Goal: Task Accomplishment & Management: Complete application form

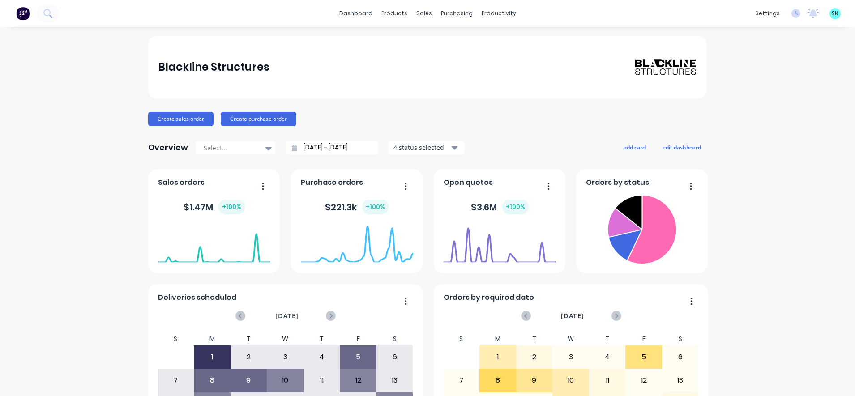
click at [25, 15] on img at bounding box center [22, 13] width 13 height 13
click at [791, 15] on icon at bounding box center [795, 13] width 9 height 9
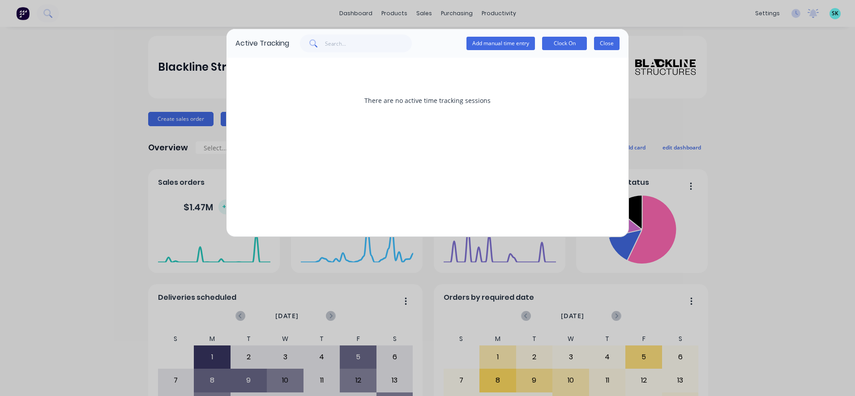
click at [605, 40] on button "Close" at bounding box center [607, 43] width 26 height 13
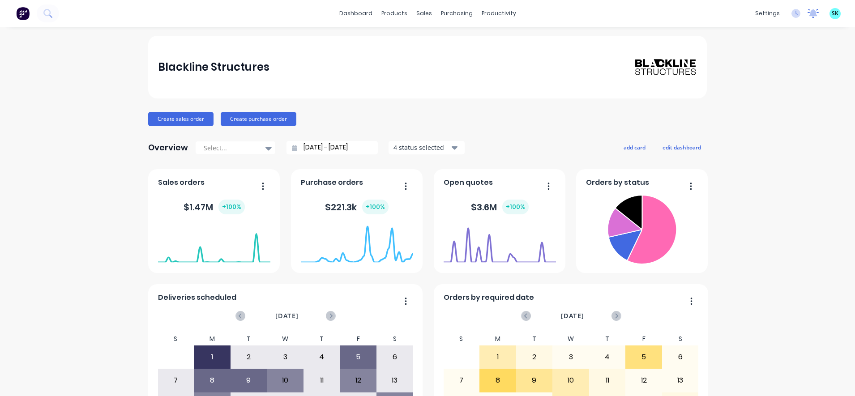
click at [809, 14] on icon at bounding box center [813, 12] width 8 height 7
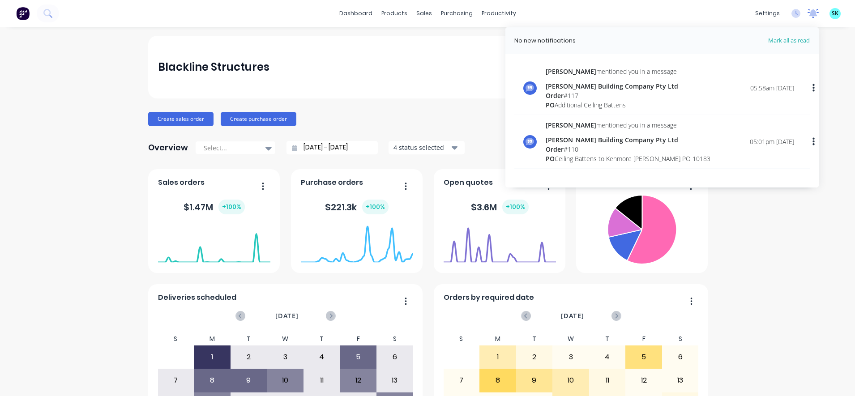
click at [808, 17] on icon at bounding box center [813, 13] width 11 height 9
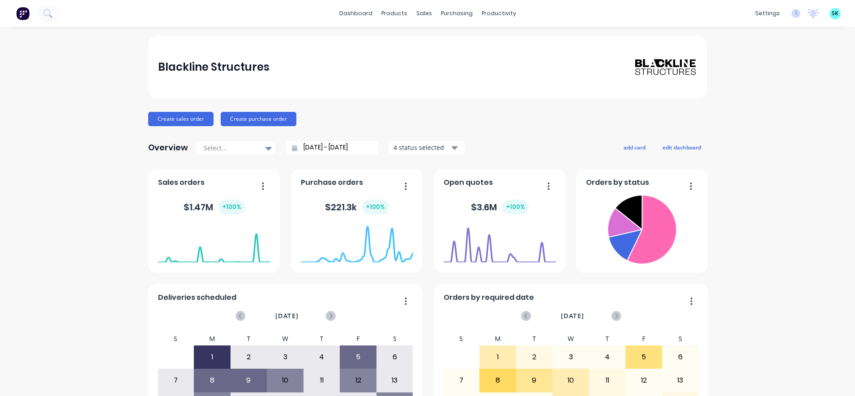
click at [832, 17] on span "SK" at bounding box center [835, 13] width 7 height 8
click at [784, 159] on div "Blackline Structures Create sales order Create purchase order Overview Select..…" at bounding box center [427, 269] width 855 height 467
click at [361, 14] on link "dashboard" at bounding box center [356, 13] width 42 height 13
click at [436, 12] on div "purchasing" at bounding box center [456, 13] width 41 height 13
click at [450, 35] on link "Purchase Orders" at bounding box center [490, 43] width 119 height 18
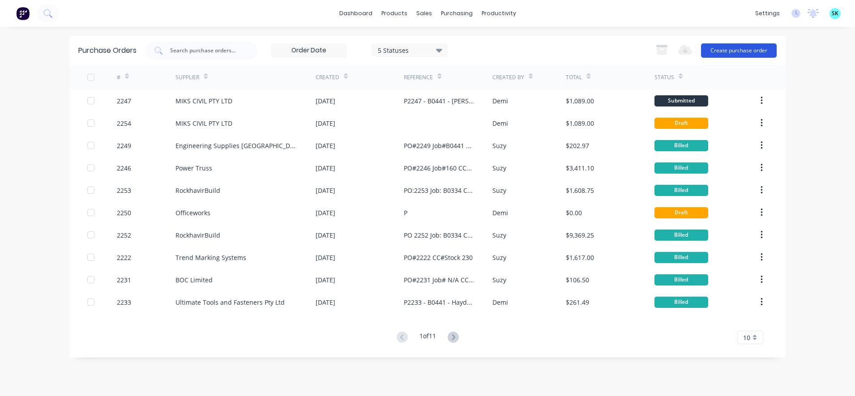
click at [733, 46] on button "Create purchase order" at bounding box center [739, 50] width 76 height 14
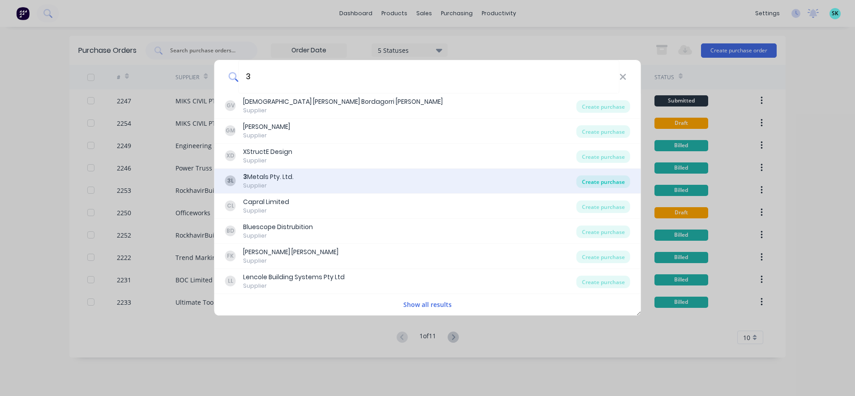
type input "3"
click at [584, 182] on div "Create purchase" at bounding box center [604, 181] width 54 height 13
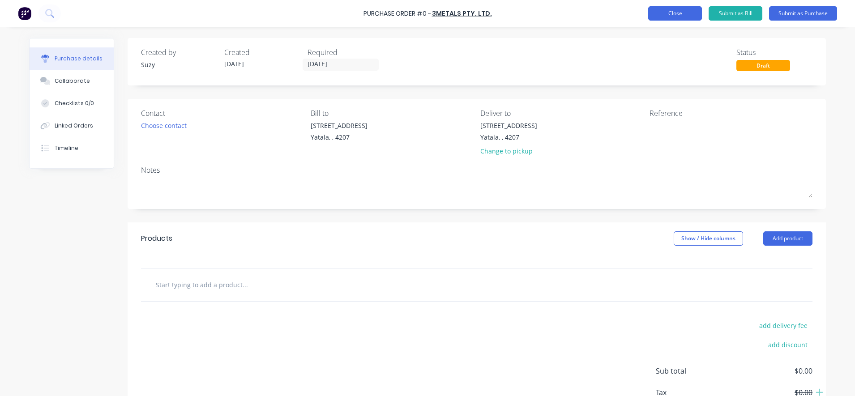
click at [675, 16] on button "Close" at bounding box center [675, 13] width 54 height 14
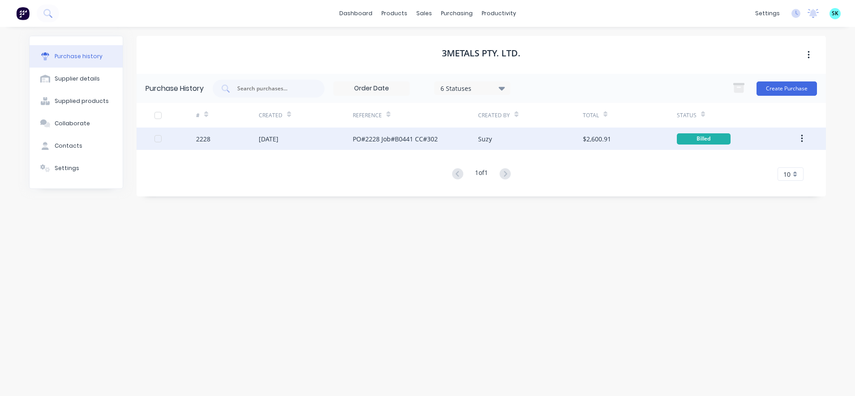
click at [425, 141] on div "PO#2228 Job#B0441 CC#302" at bounding box center [395, 138] width 85 height 9
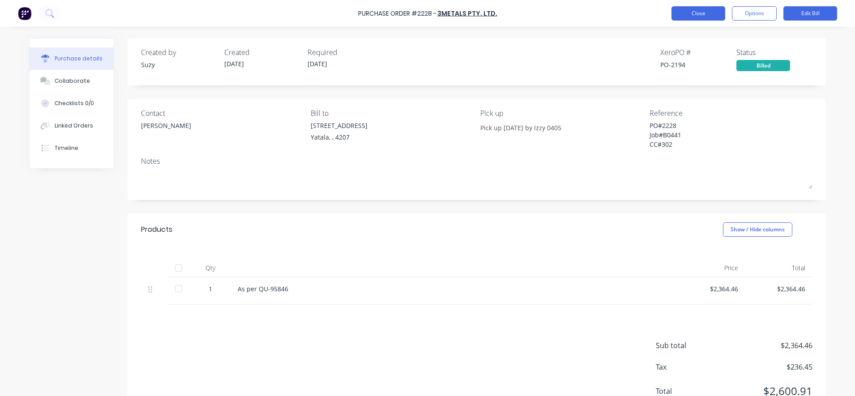
click at [686, 17] on button "Close" at bounding box center [698, 13] width 54 height 14
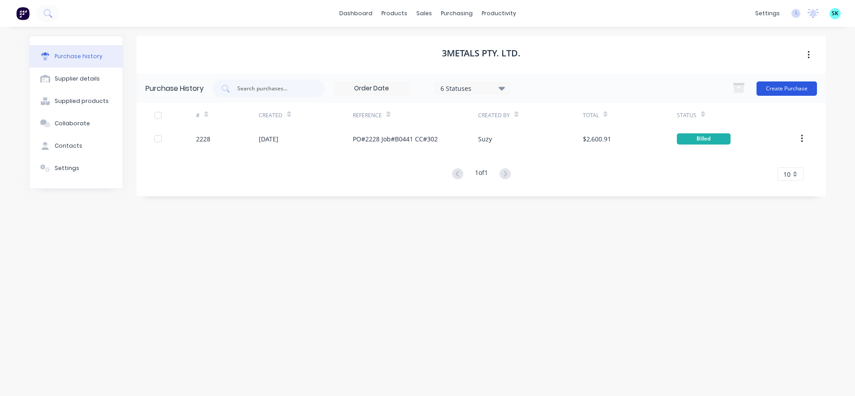
click at [780, 93] on button "Create Purchase" at bounding box center [787, 88] width 60 height 14
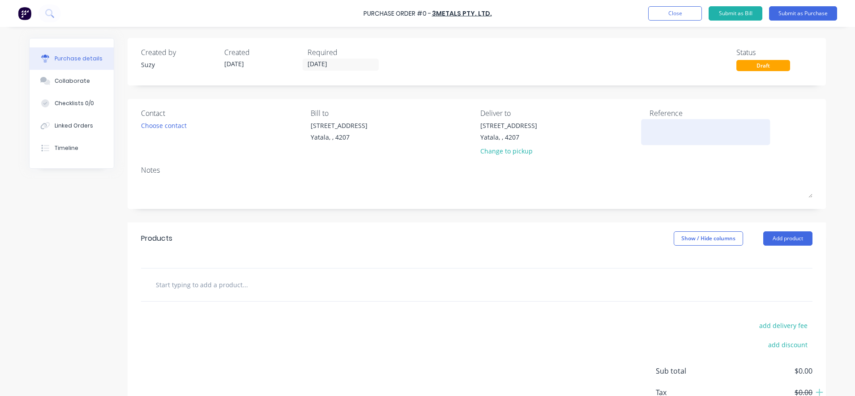
click at [667, 131] on textarea at bounding box center [706, 131] width 112 height 20
paste textarea "Job#B0441 CC#302"
type textarea "x"
type textarea "Job#B0441 CC#302"
type textarea "x"
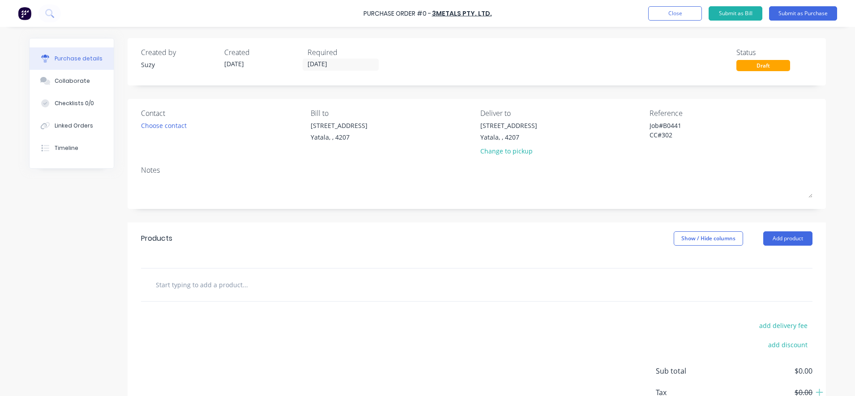
type textarea "Job#B0441 CC#302"
click at [226, 287] on input "text" at bounding box center [244, 285] width 179 height 18
type textarea "x"
type input "L"
type textarea "x"
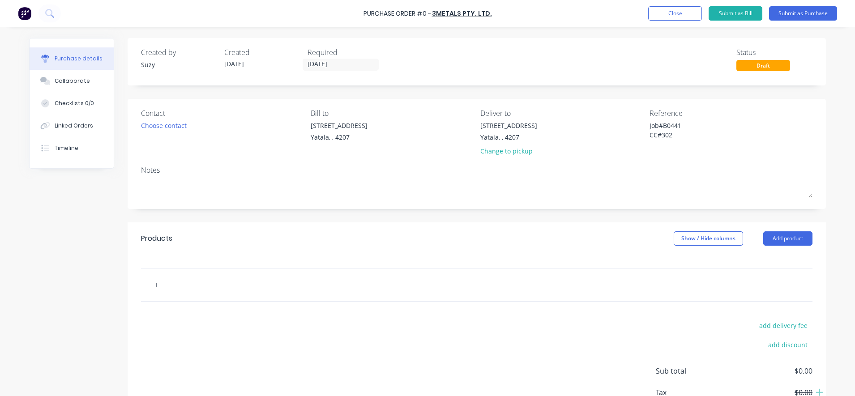
type input "La"
type textarea "x"
type input "Las"
type textarea "x"
type input "Lase"
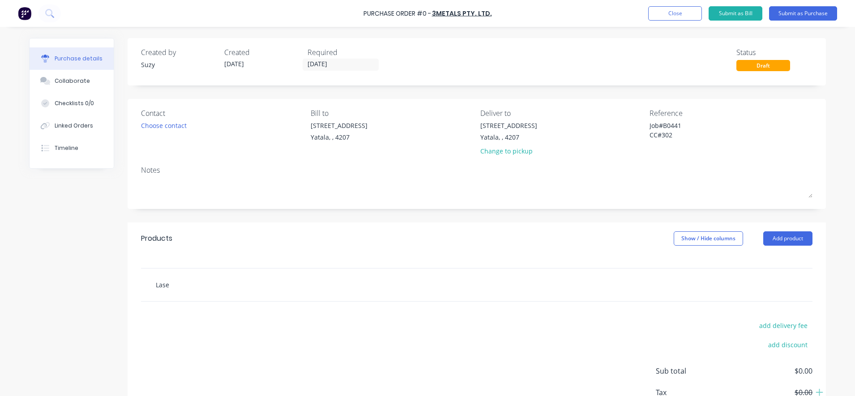
type textarea "x"
type input "Laser"
type textarea "x"
type input "Laser"
type textarea "x"
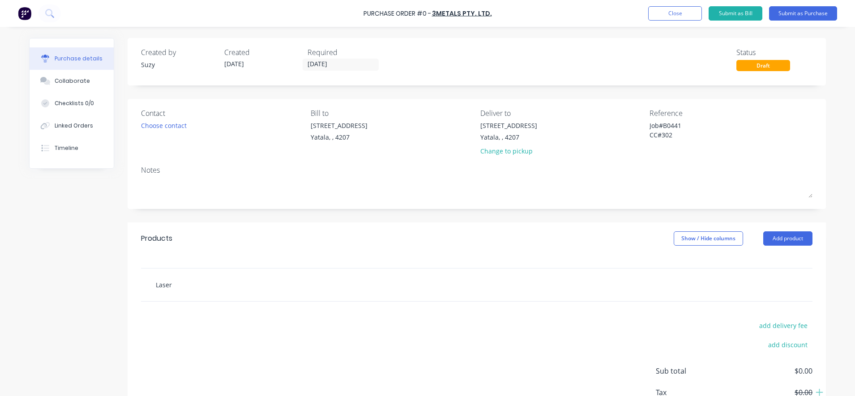
type input "Laser C"
type textarea "x"
type input "Laser Cu"
type textarea "x"
type input "Laser Cut"
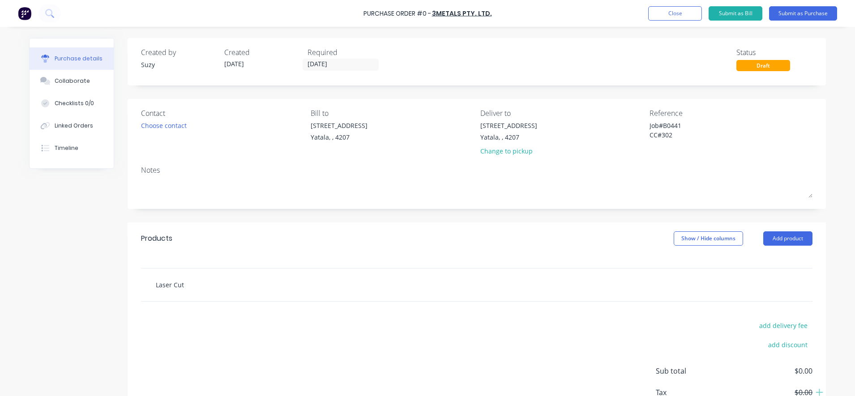
type textarea "x"
type input "Laser Cutt"
type textarea "x"
type input "Laser Cutti"
type textarea "x"
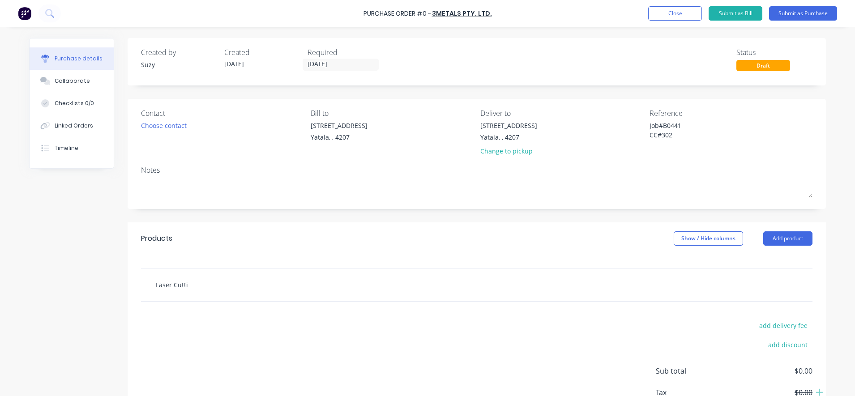
type input "Laser Cuttin"
type textarea "x"
type input "Laser Cutting"
type textarea "x"
type input "Laser Cutting"
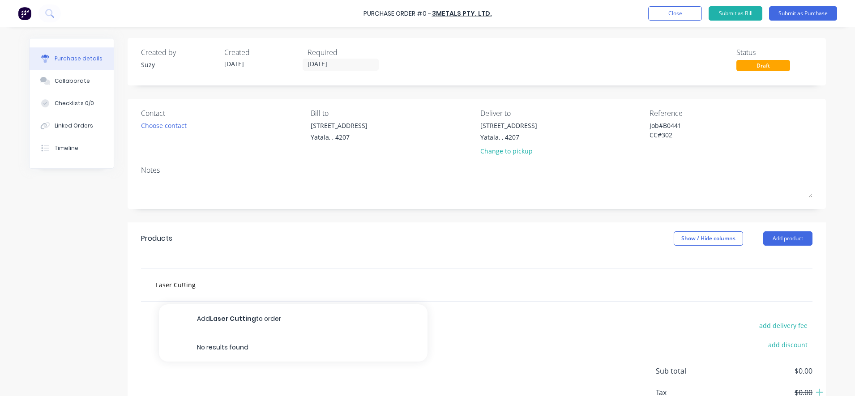
click at [260, 321] on button "Add Laser Cutting to order" at bounding box center [293, 318] width 269 height 29
type textarea "x"
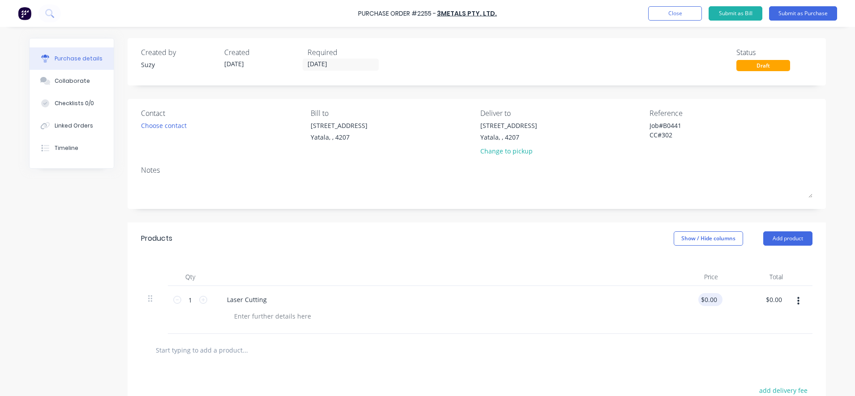
type textarea "x"
type input "0.0000"
click at [704, 299] on input "0.0000" at bounding box center [708, 299] width 21 height 13
type textarea "x"
drag, startPoint x: 714, startPoint y: 301, endPoint x: 688, endPoint y: 304, distance: 26.1
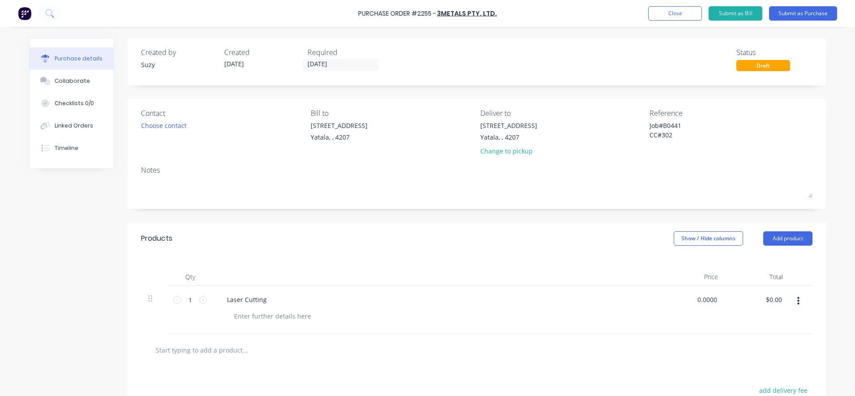
click at [688, 304] on div "0.0000 0.0000" at bounding box center [692, 310] width 65 height 48
type input "104"
type textarea "x"
type input "$104.00"
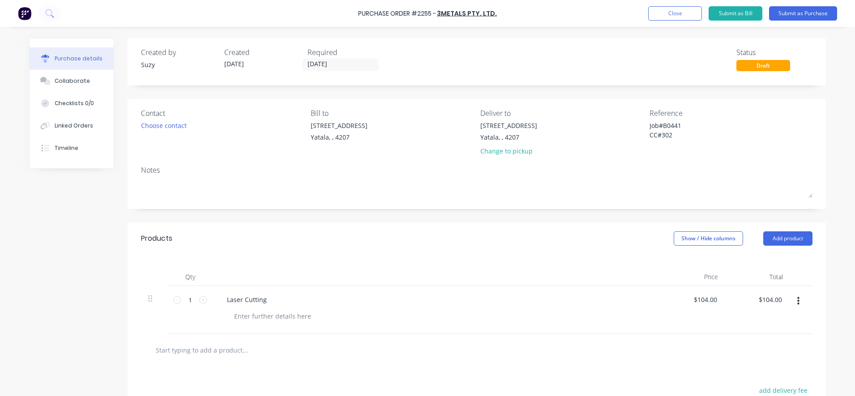
click at [678, 346] on div at bounding box center [476, 350] width 657 height 18
click at [650, 124] on textarea "Job#B0441 CC#302" at bounding box center [706, 131] width 112 height 20
type textarea "PO#2255 Job#B0441 CC#302"
type textarea "x"
type textarea "PO#2255 Job#B0441 CC#302"
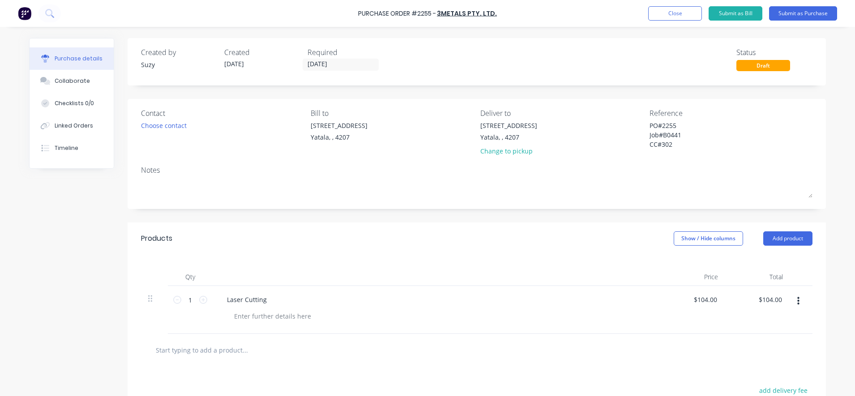
click at [695, 168] on div "Notes" at bounding box center [476, 170] width 671 height 11
click at [173, 127] on div "Choose contact" at bounding box center [164, 125] width 46 height 9
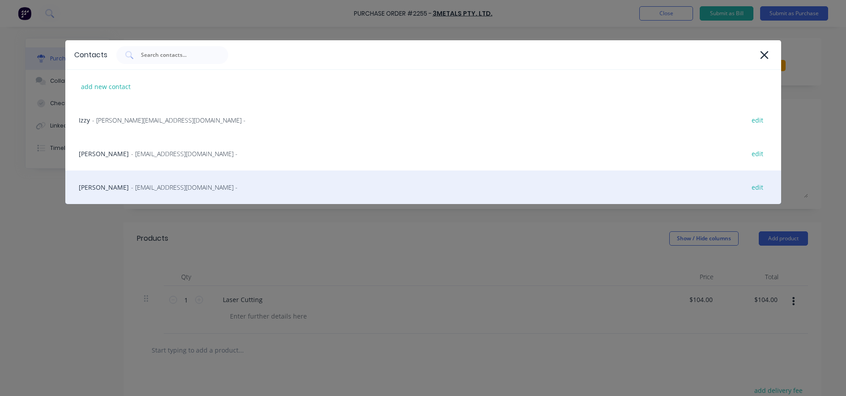
click at [170, 185] on span "- [EMAIL_ADDRESS][DOMAIN_NAME] -" at bounding box center [184, 187] width 107 height 9
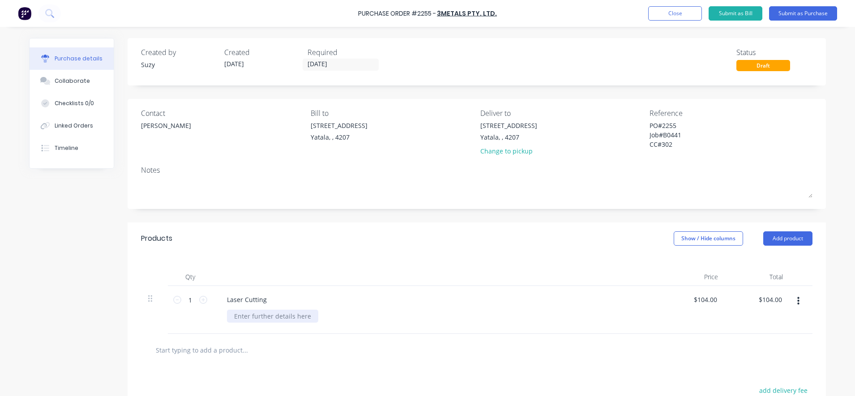
click at [246, 317] on div at bounding box center [272, 316] width 91 height 13
click at [248, 321] on div at bounding box center [272, 316] width 91 height 13
type textarea "x"
paste div
click at [284, 344] on input "text" at bounding box center [244, 350] width 179 height 18
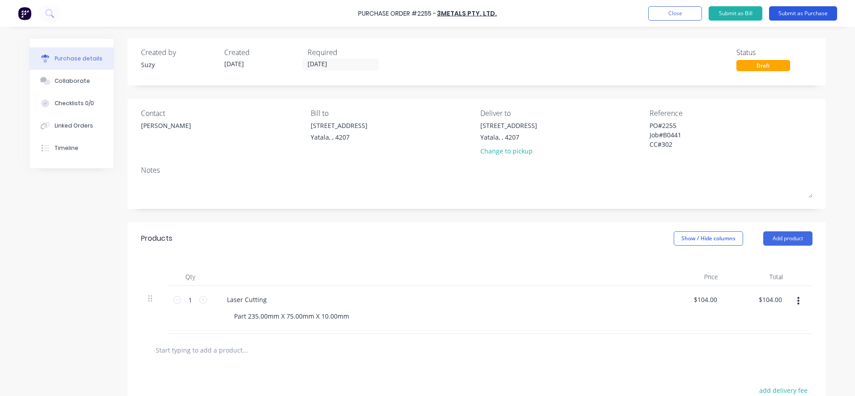
click at [784, 13] on button "Submit as Purchase" at bounding box center [803, 13] width 68 height 14
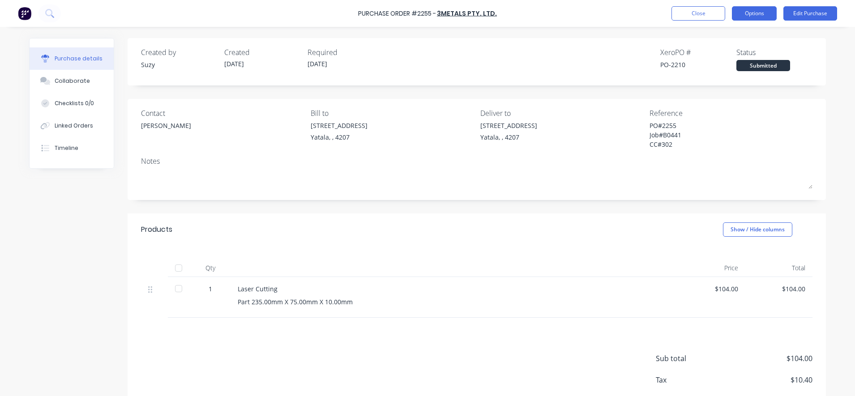
click at [755, 19] on button "Options" at bounding box center [754, 13] width 45 height 14
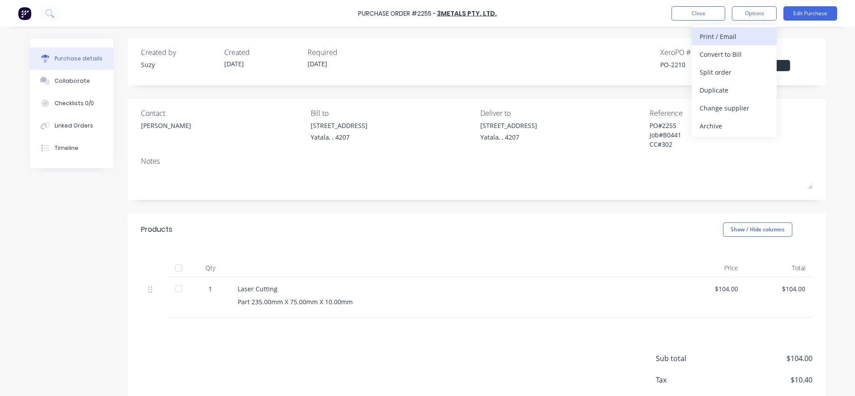
click at [724, 41] on div "Print / Email" at bounding box center [734, 36] width 69 height 13
click at [701, 61] on button "With pricing" at bounding box center [734, 54] width 85 height 18
type textarea "x"
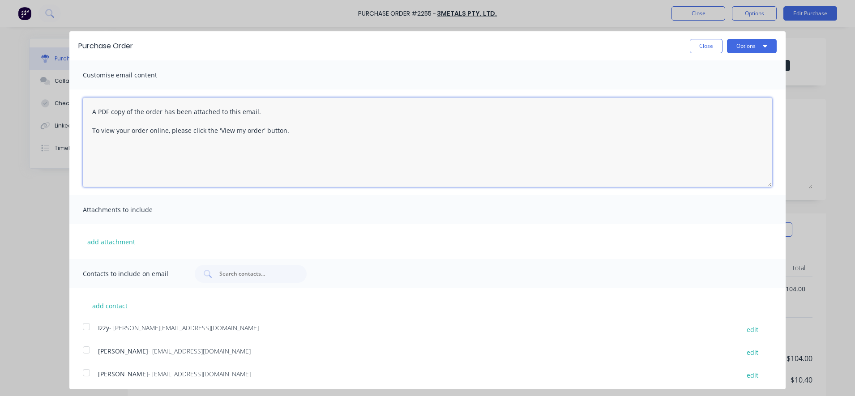
drag, startPoint x: 333, startPoint y: 148, endPoint x: 87, endPoint y: 105, distance: 249.0
click at [87, 105] on textarea "A PDF copy of the order has been attached to this email. To view your order onl…" at bounding box center [427, 143] width 689 height 90
click at [83, 375] on div at bounding box center [86, 373] width 18 height 18
click at [88, 325] on div at bounding box center [86, 327] width 18 height 18
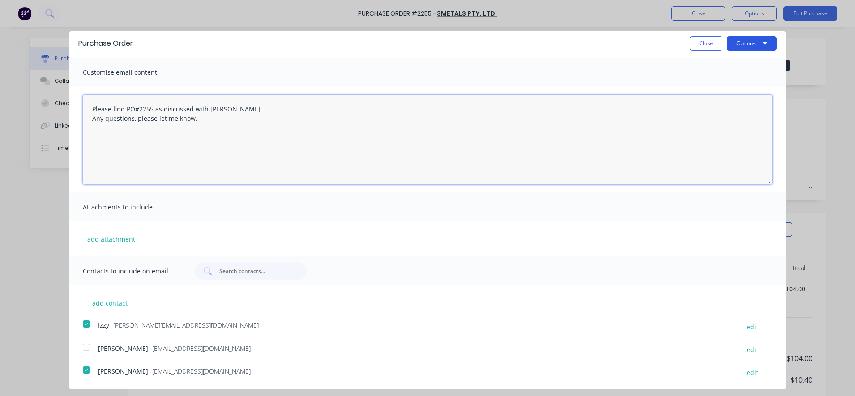
type textarea "Please find PO#2255 as discussed with [PERSON_NAME]. Any questions, please let …"
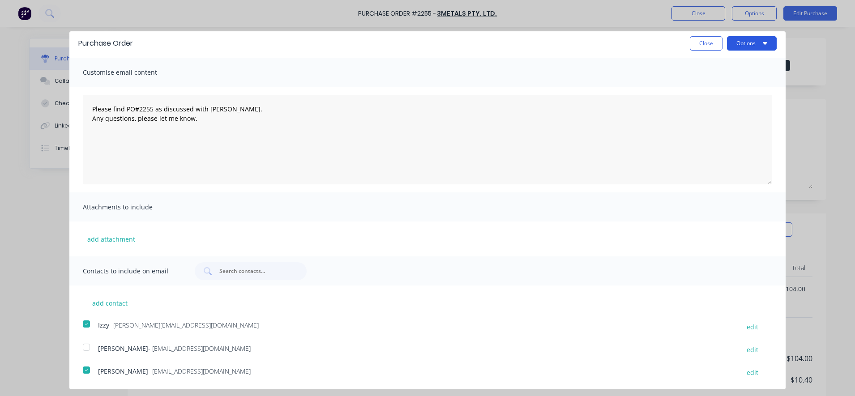
click at [739, 40] on button "Options" at bounding box center [752, 43] width 50 height 14
click at [722, 80] on div "Email" at bounding box center [734, 83] width 69 height 13
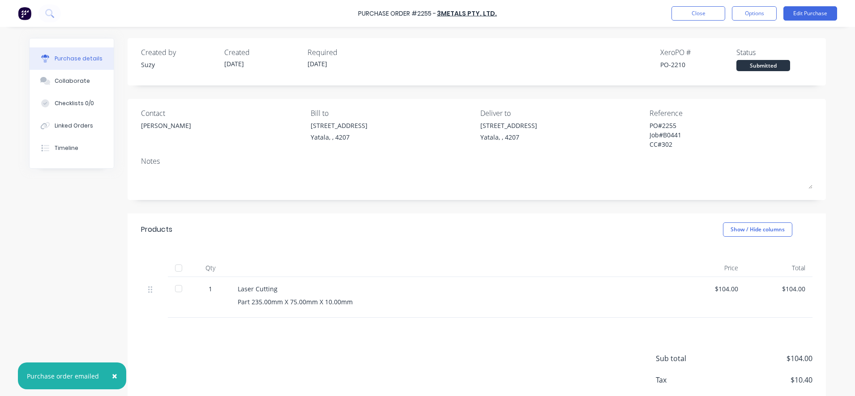
type textarea "x"
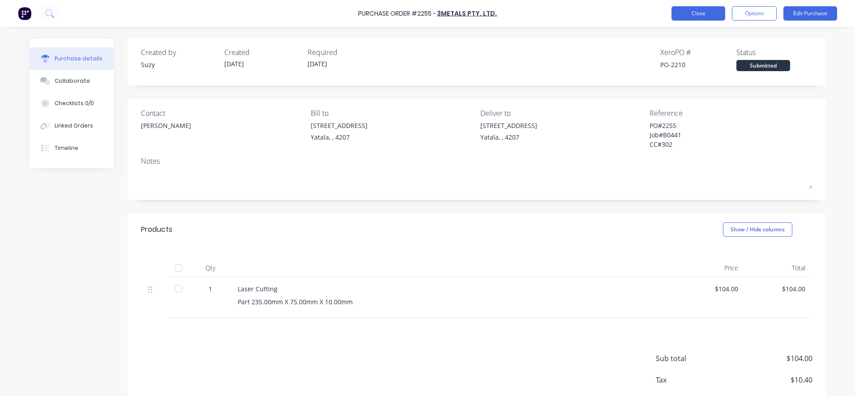
click at [704, 19] on button "Close" at bounding box center [698, 13] width 54 height 14
